Goal: Task Accomplishment & Management: Complete application form

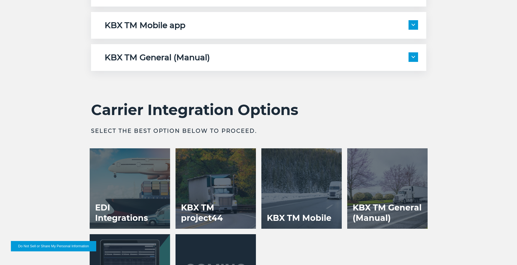
scroll to position [1144, 0]
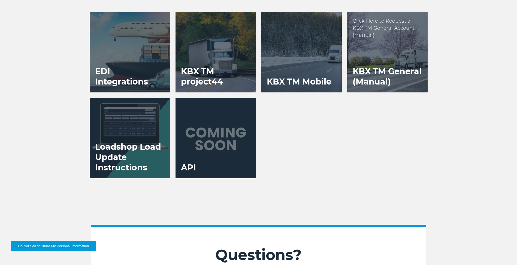
click at [385, 87] on h3 "KBX TM General (Manual)" at bounding box center [387, 77] width 80 height 32
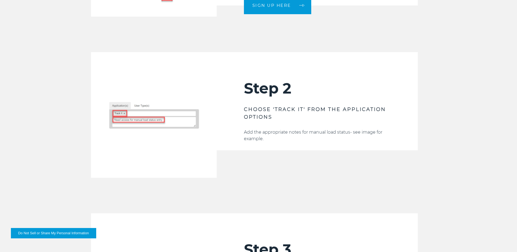
scroll to position [627, 0]
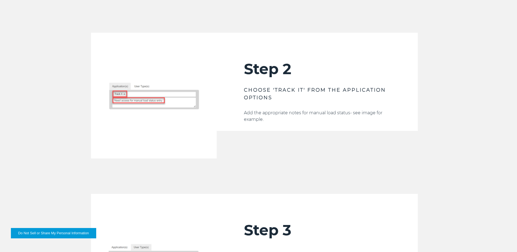
click at [261, 151] on div "Step 2 CHOOSE 'TRACK IT' FROM THE APPLICATION OPTIONS Add the appropriate notes…" at bounding box center [317, 96] width 201 height 126
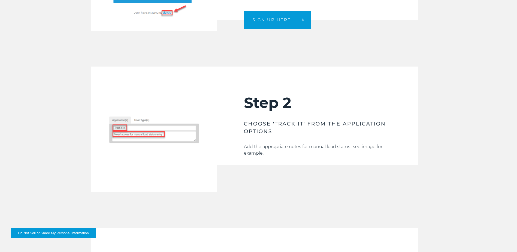
scroll to position [593, 0]
click at [250, 175] on div "Step 2 CHOOSE 'TRACK IT' FROM THE APPLICATION OPTIONS Add the appropriate notes…" at bounding box center [317, 129] width 201 height 126
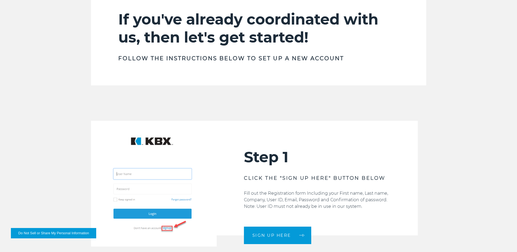
scroll to position [451, 0]
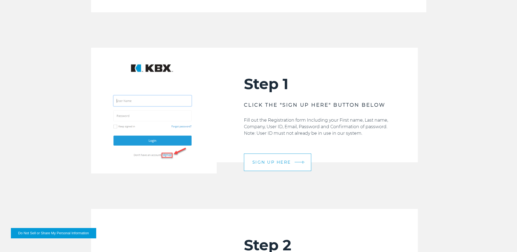
click at [274, 166] on link "SIGN UP HERE" at bounding box center [277, 161] width 67 height 17
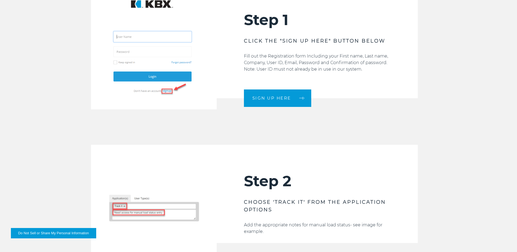
scroll to position [505, 0]
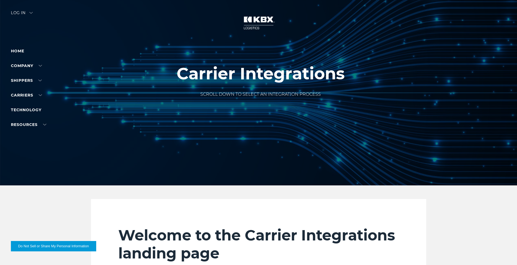
scroll to position [954, 0]
